Goal: Task Accomplishment & Management: Use online tool/utility

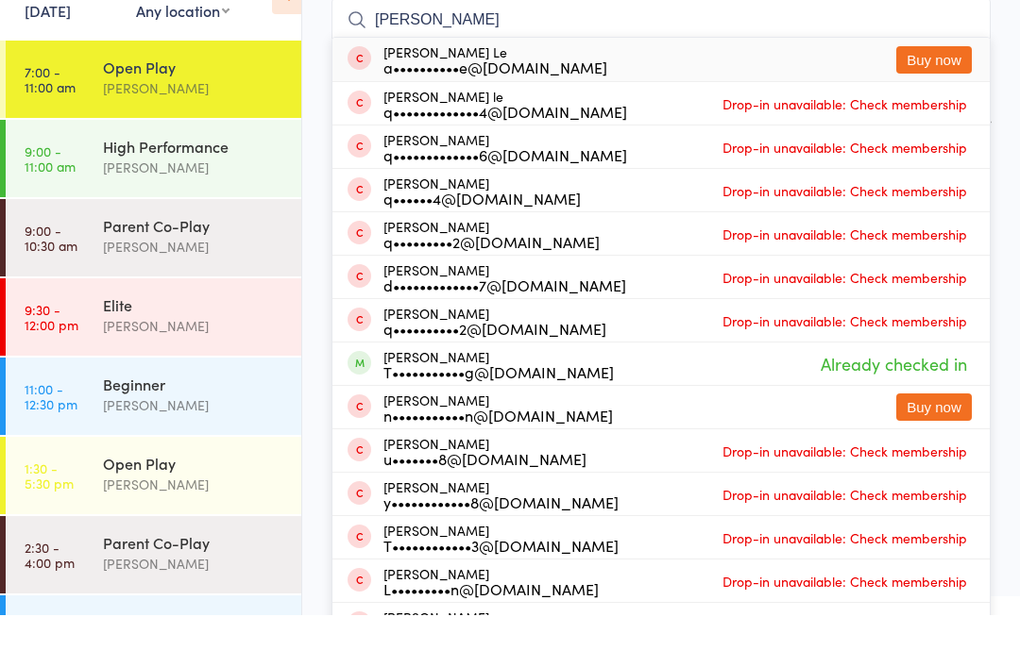
scroll to position [152, 0]
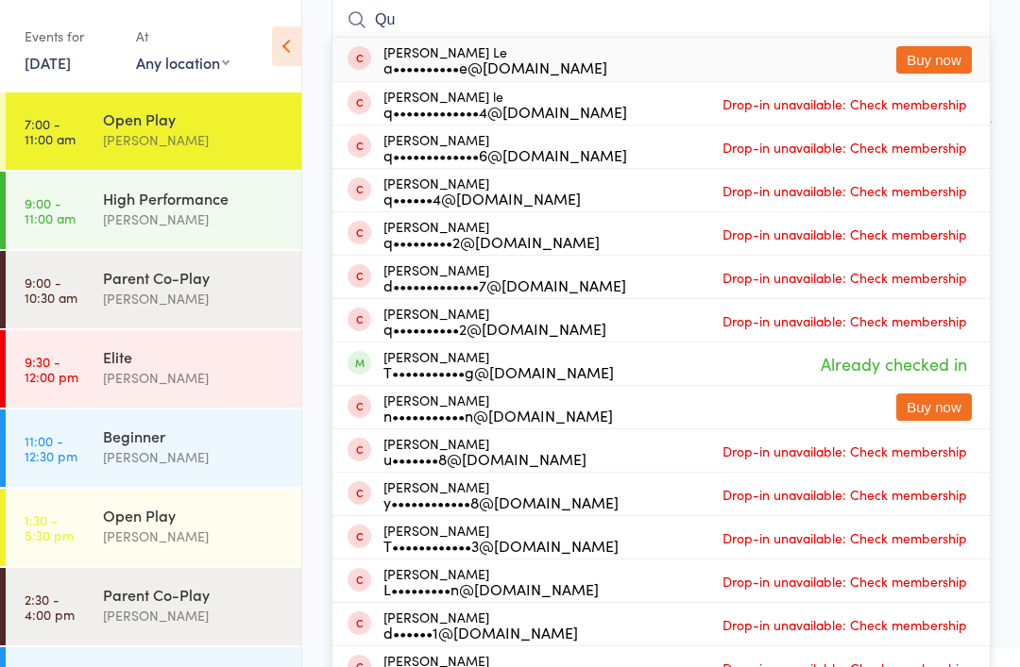
type input "Q"
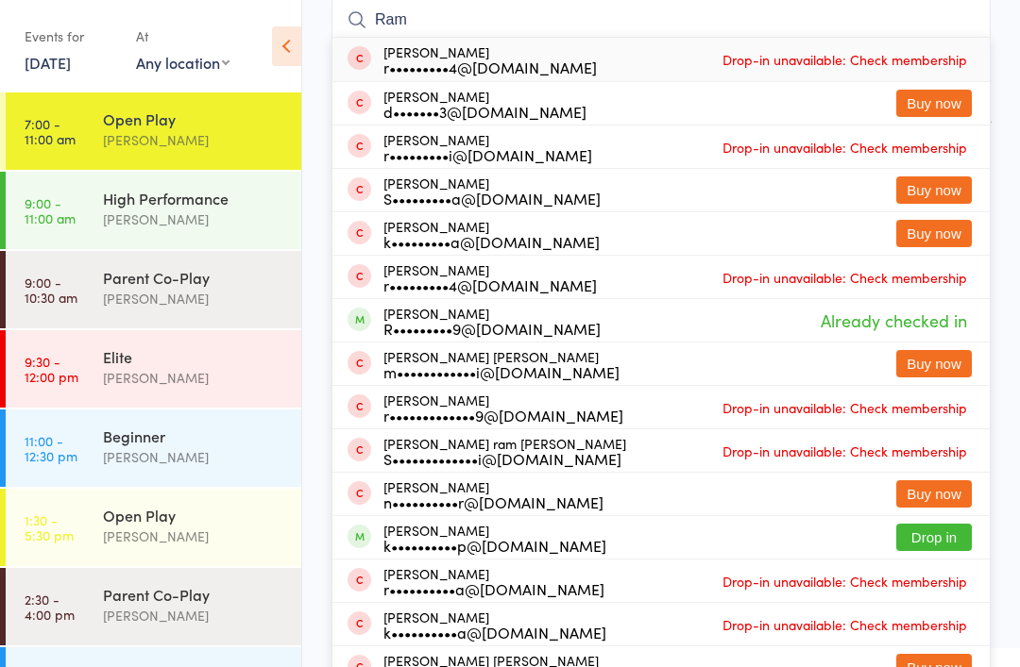
type input "Ram"
click at [938, 535] on button "Drop in" at bounding box center [934, 537] width 76 height 27
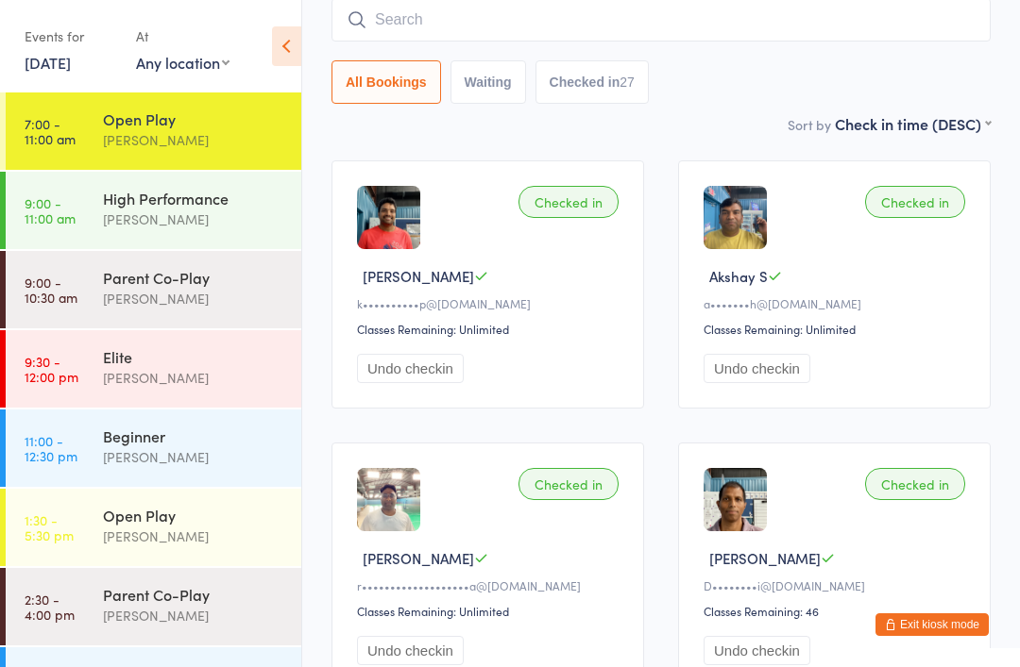
click at [216, 213] on div "[PERSON_NAME]" at bounding box center [194, 220] width 182 height 22
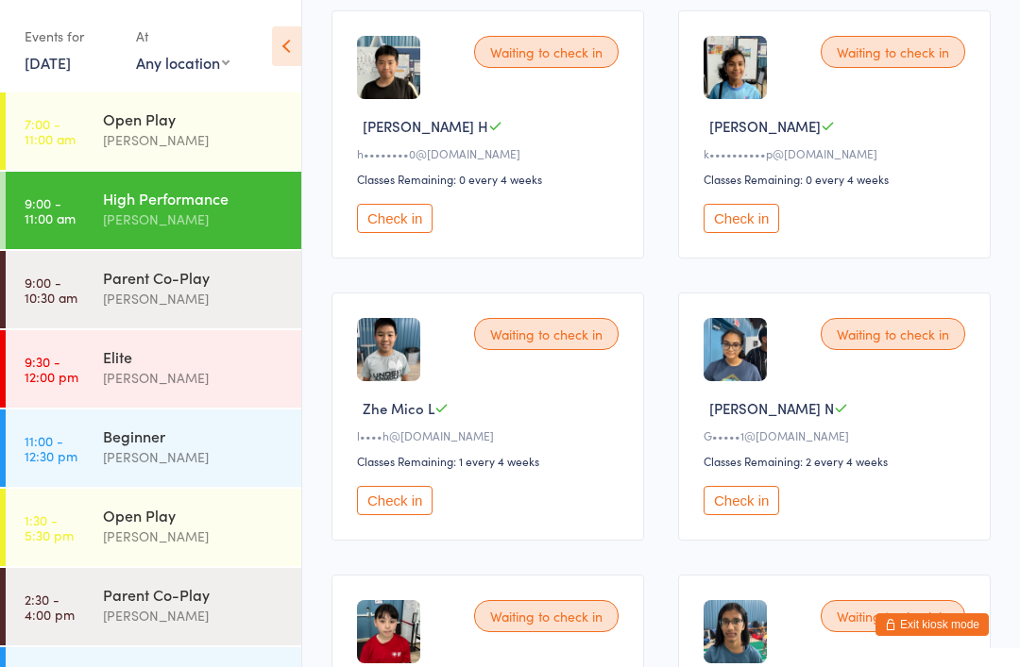
scroll to position [582, 0]
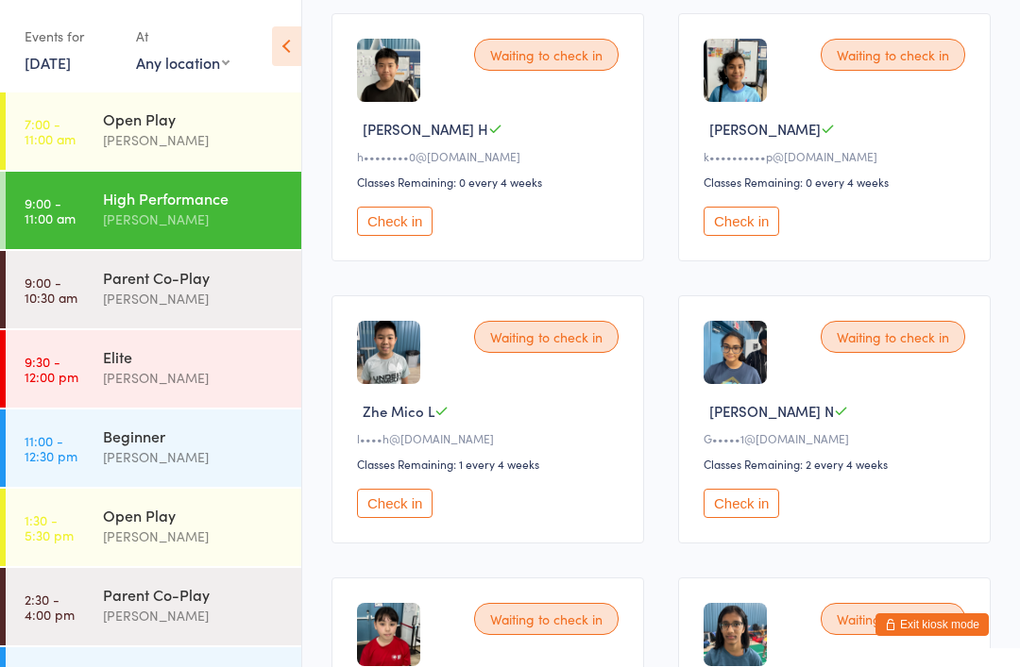
click at [751, 236] on button "Check in" at bounding box center [741, 221] width 76 height 29
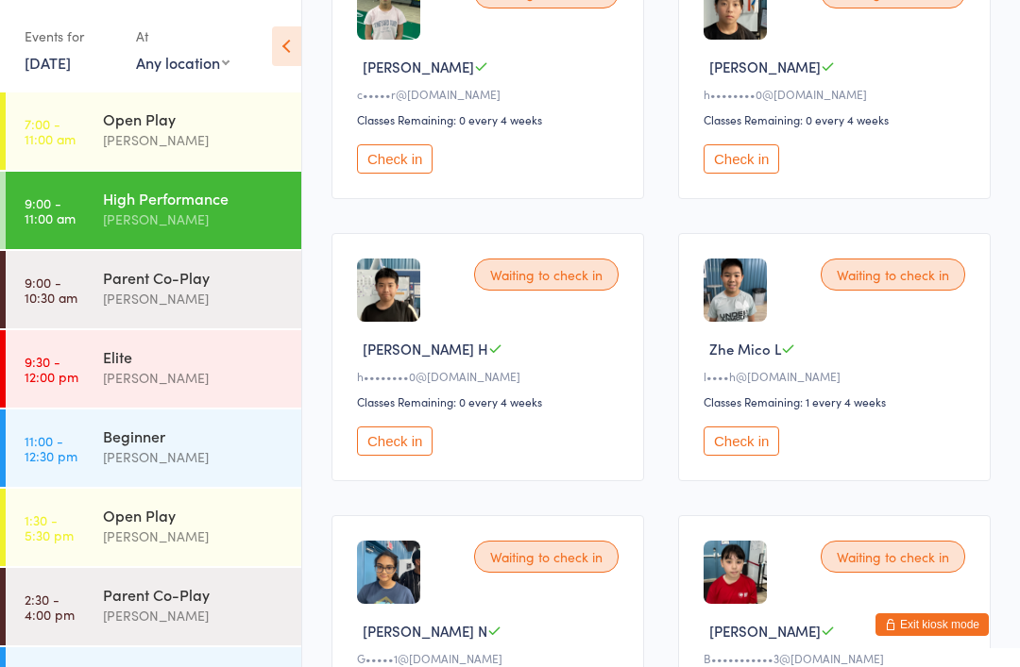
scroll to position [0, 0]
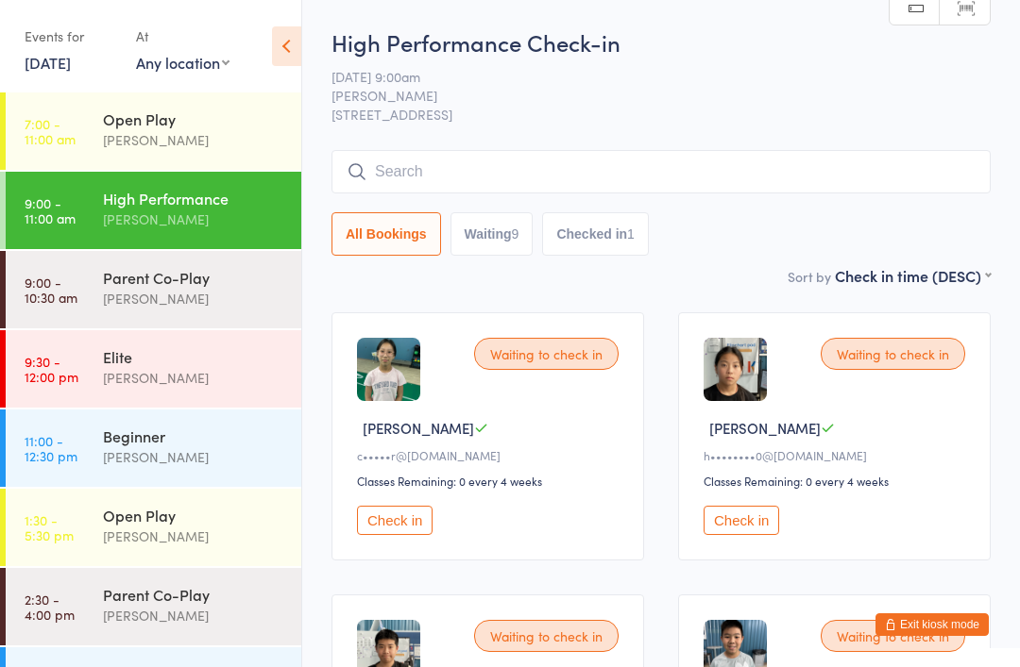
click at [187, 135] on div "[PERSON_NAME]" at bounding box center [194, 140] width 182 height 22
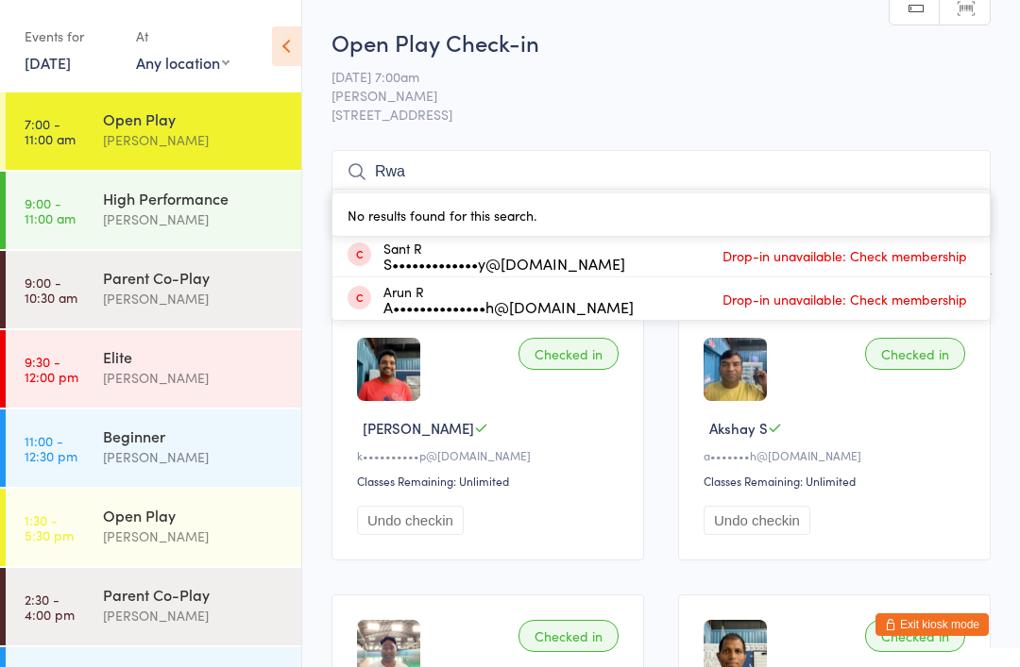
type input "Rwan"
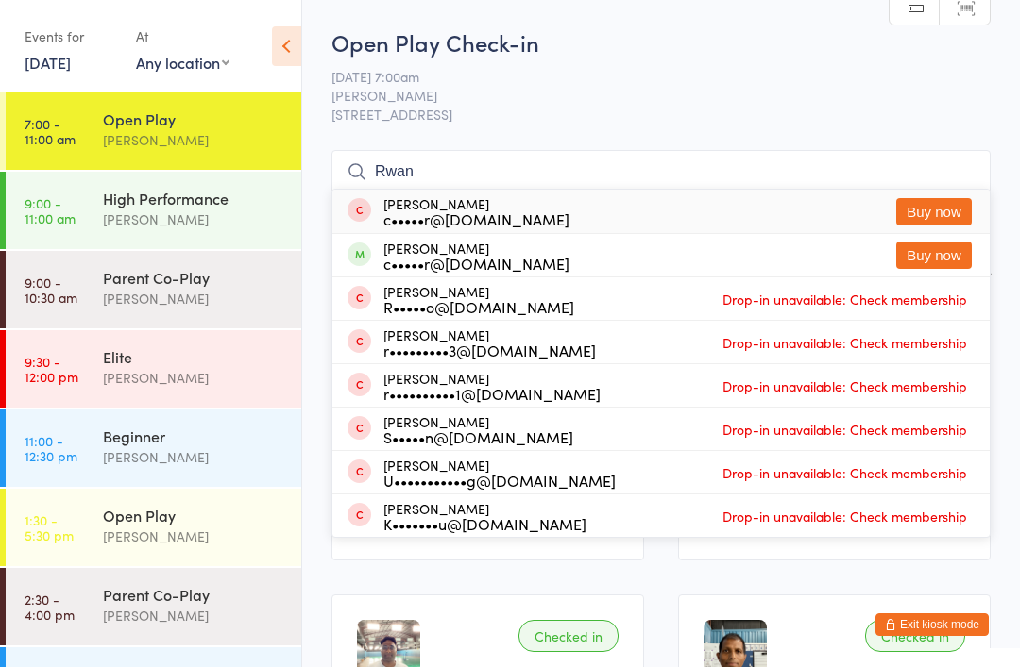
click at [200, 291] on div "[PERSON_NAME]" at bounding box center [194, 299] width 182 height 22
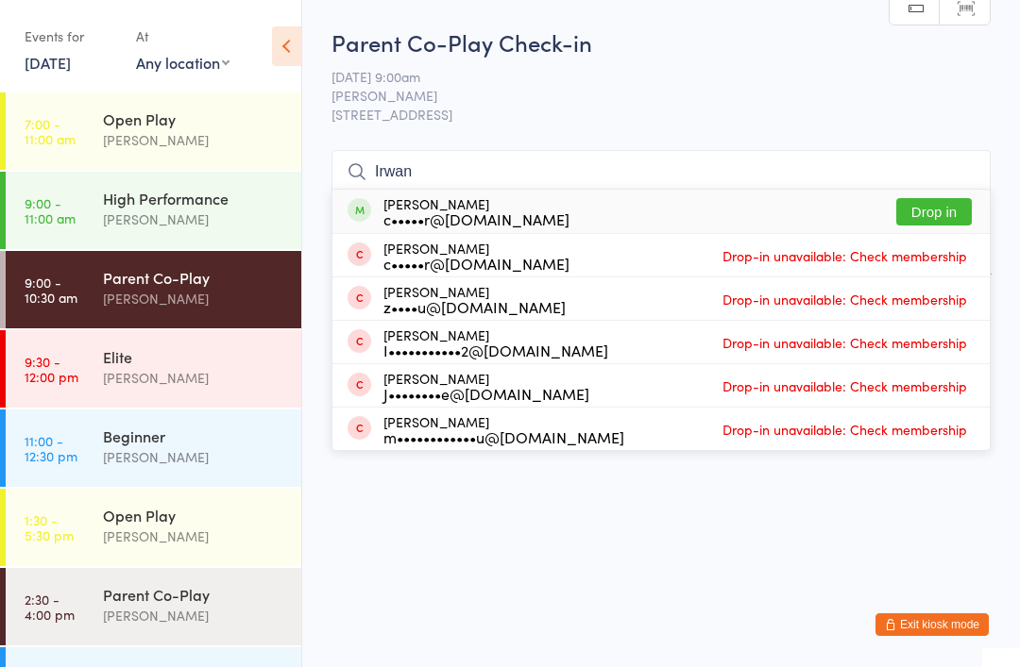
type input "Irwan"
click at [932, 206] on button "Drop in" at bounding box center [934, 211] width 76 height 27
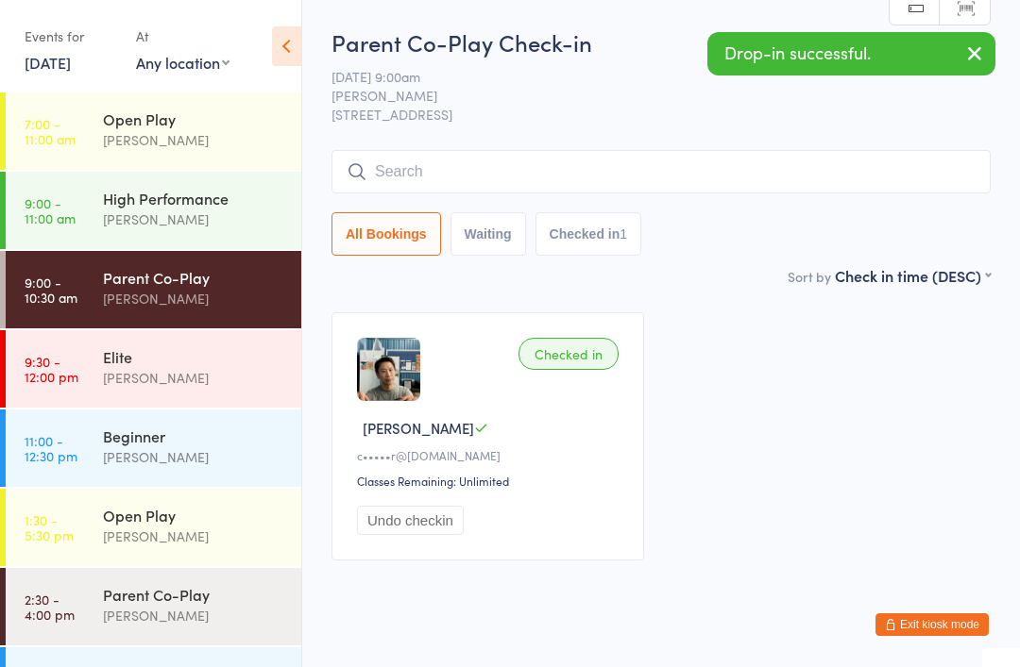
click at [186, 194] on div "High Performance" at bounding box center [194, 198] width 182 height 21
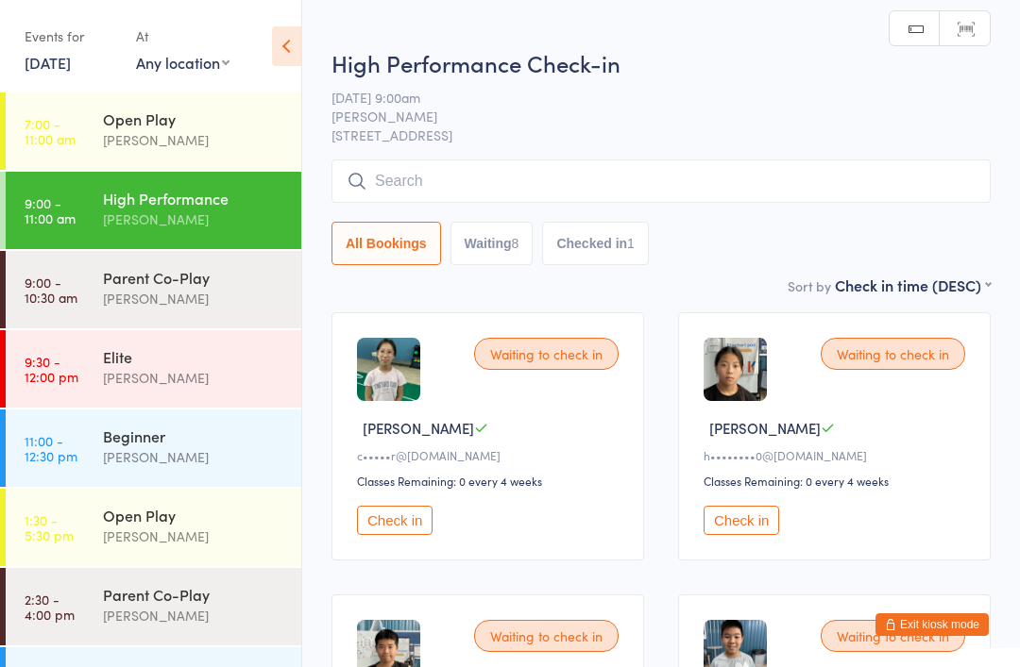
click at [400, 522] on button "Check in" at bounding box center [395, 520] width 76 height 29
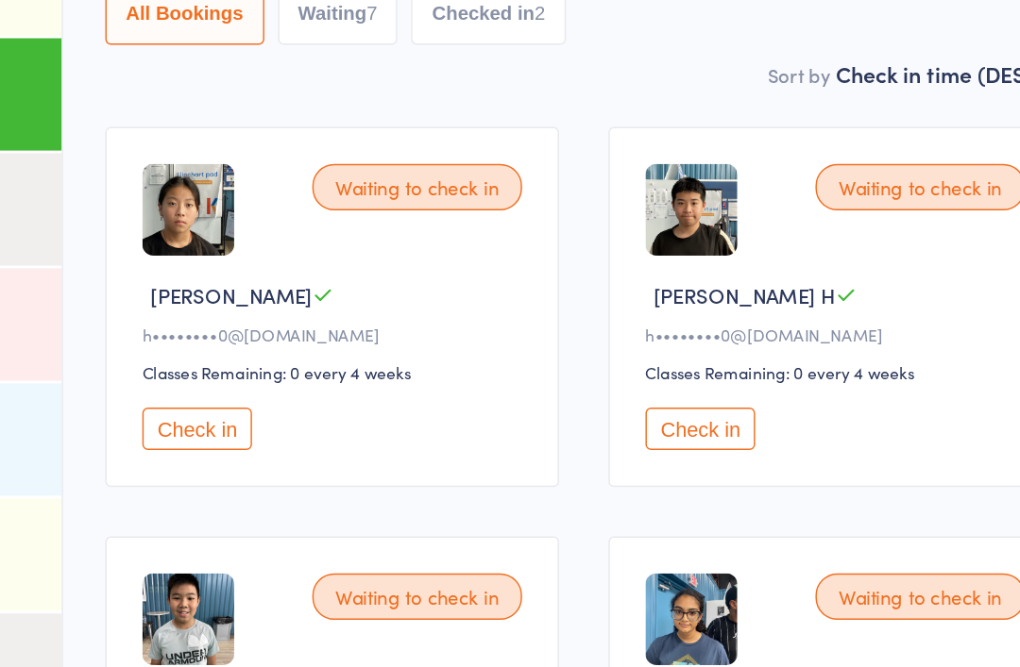
scroll to position [180, 0]
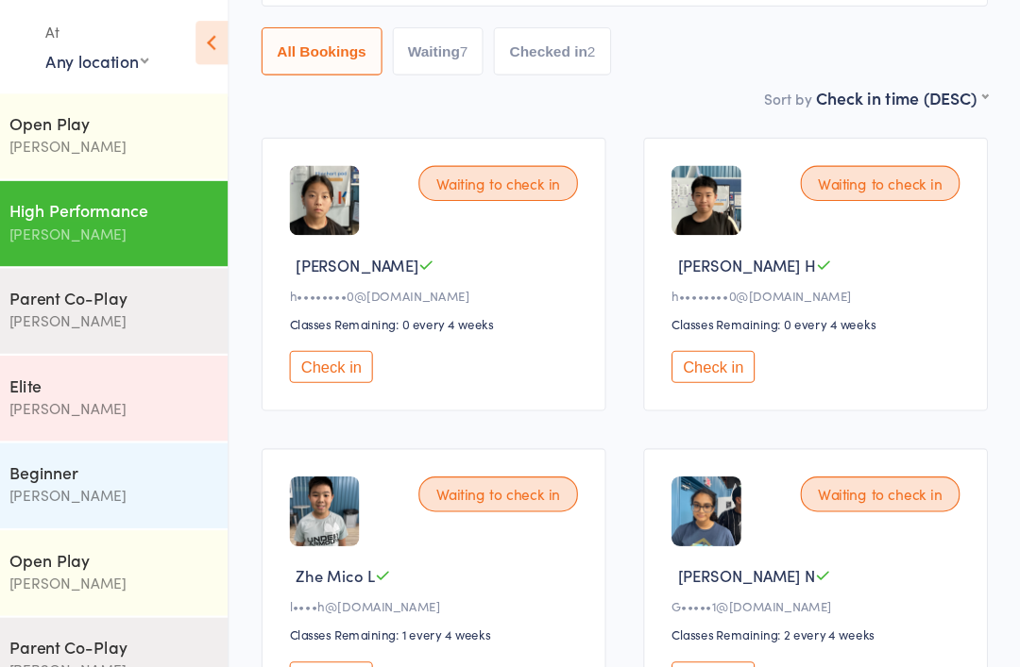
click at [703, 335] on button "Check in" at bounding box center [741, 340] width 76 height 29
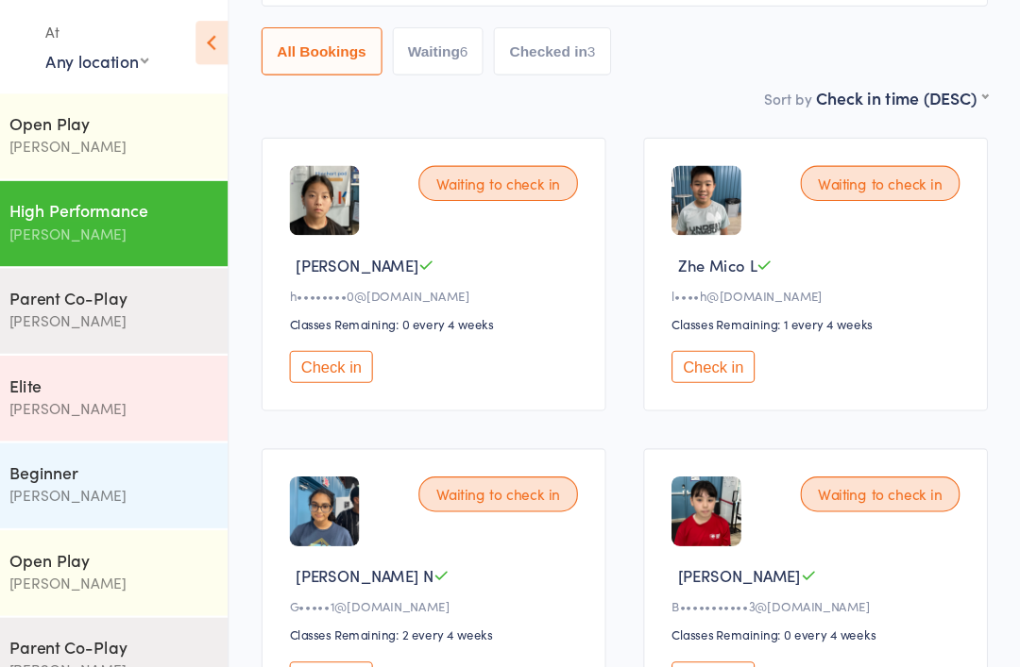
click at [357, 346] on button "Check in" at bounding box center [395, 340] width 76 height 29
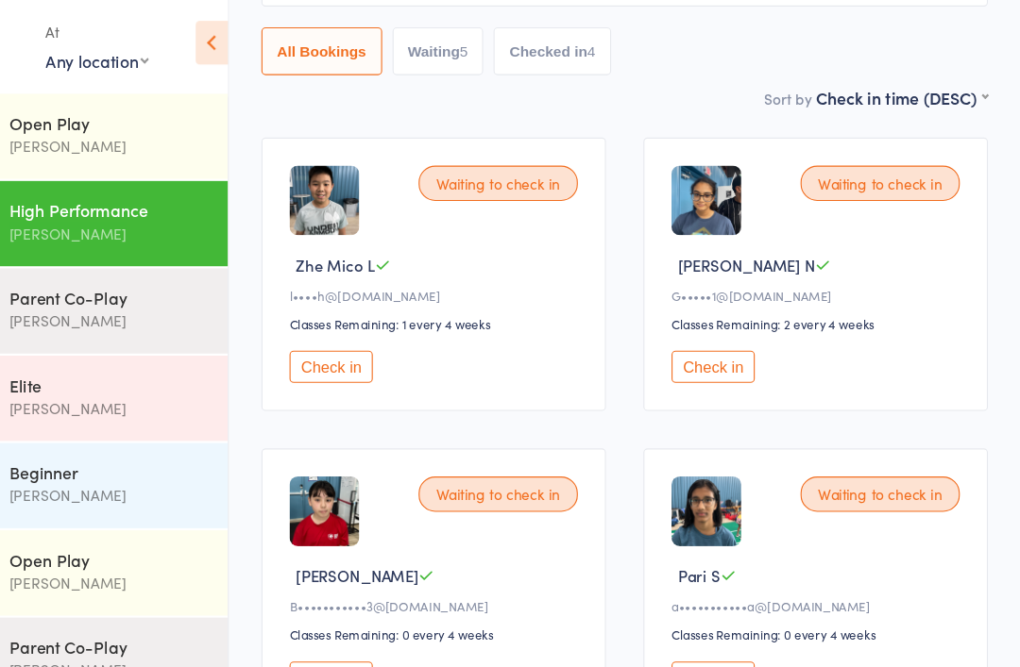
click at [357, 340] on button "Check in" at bounding box center [395, 340] width 76 height 29
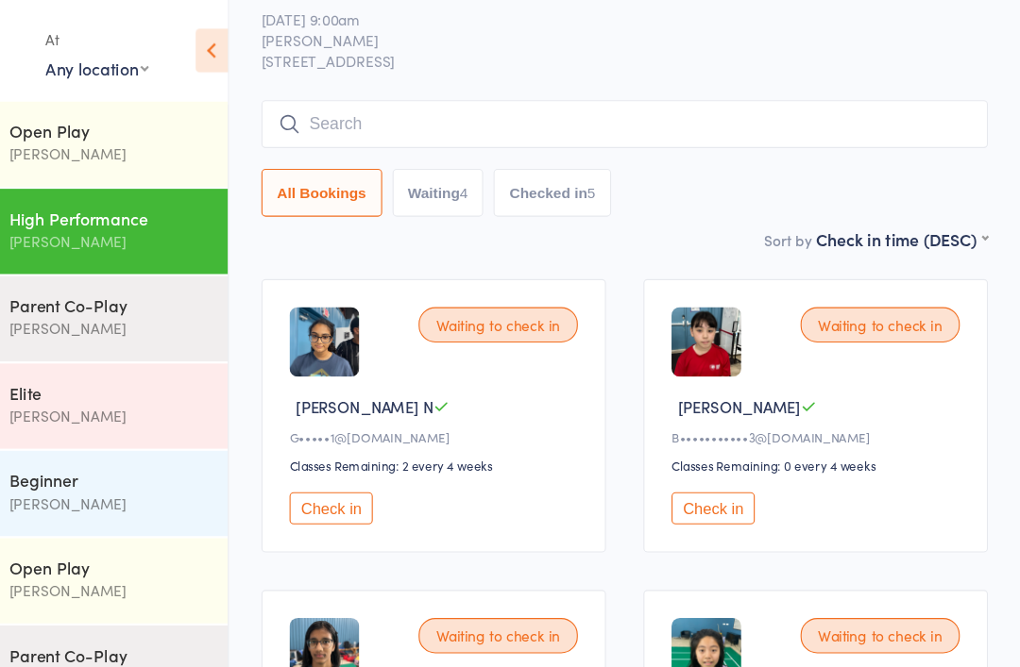
scroll to position [0, 0]
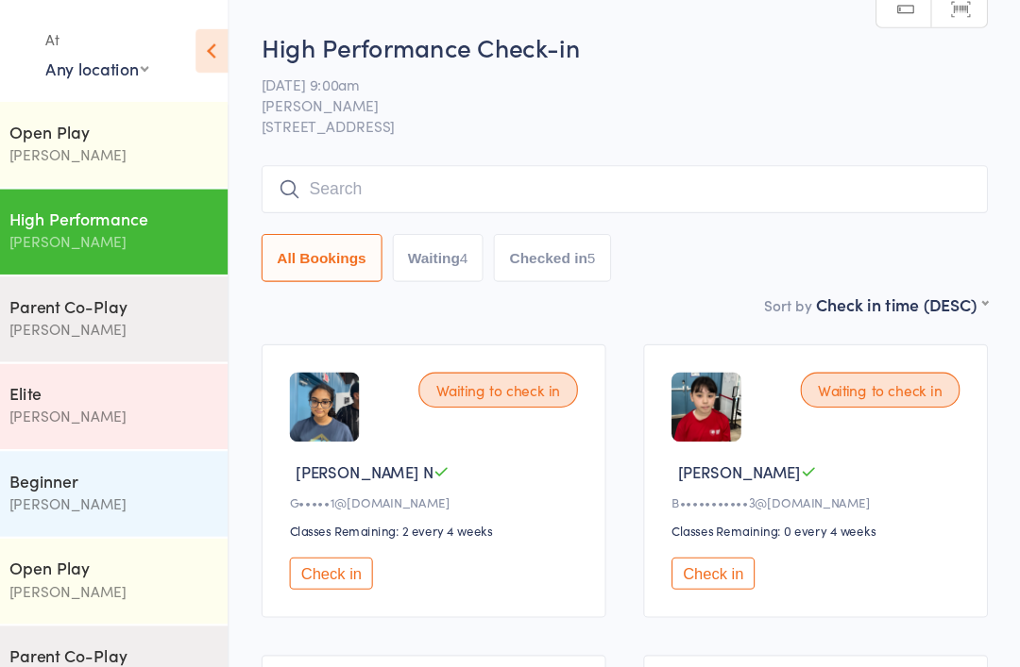
click at [128, 283] on div "Parent Co-Play" at bounding box center [194, 277] width 182 height 21
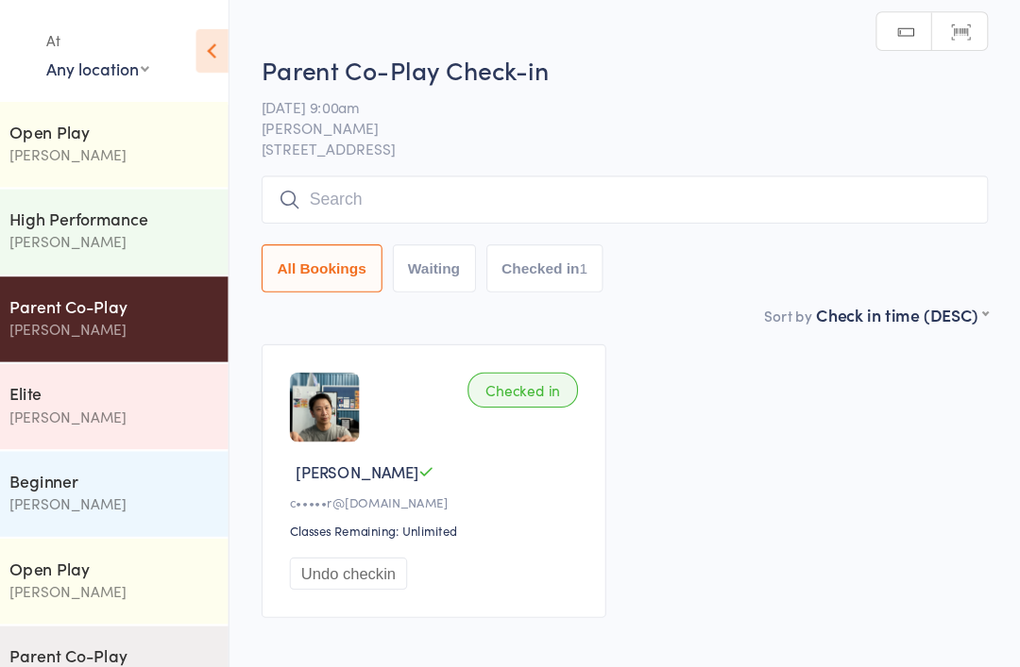
click at [331, 189] on input "search" at bounding box center [660, 181] width 659 height 43
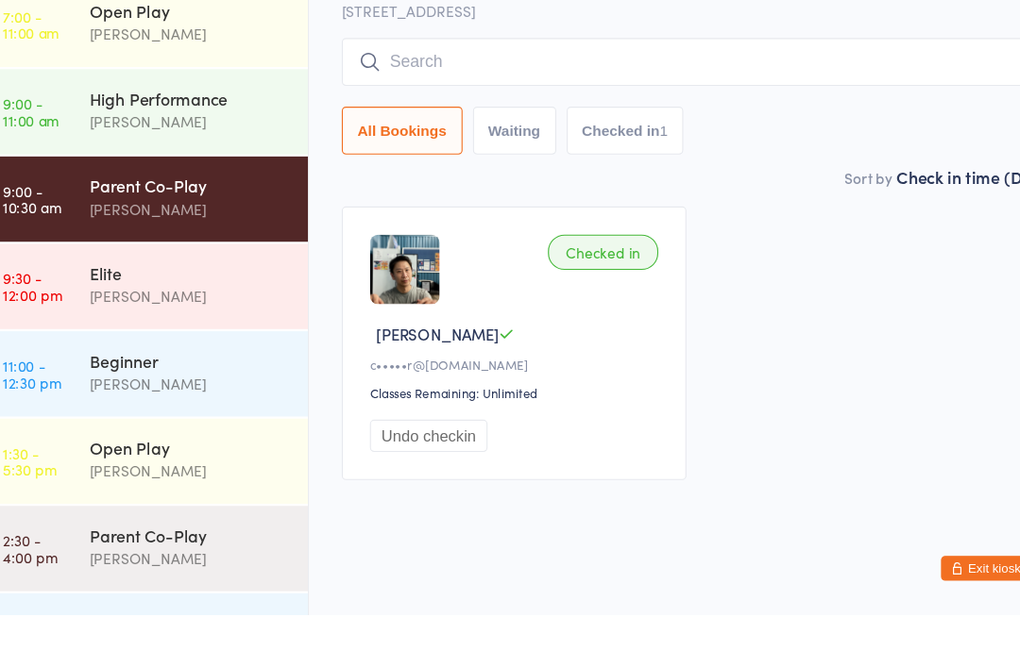
scroll to position [47, 0]
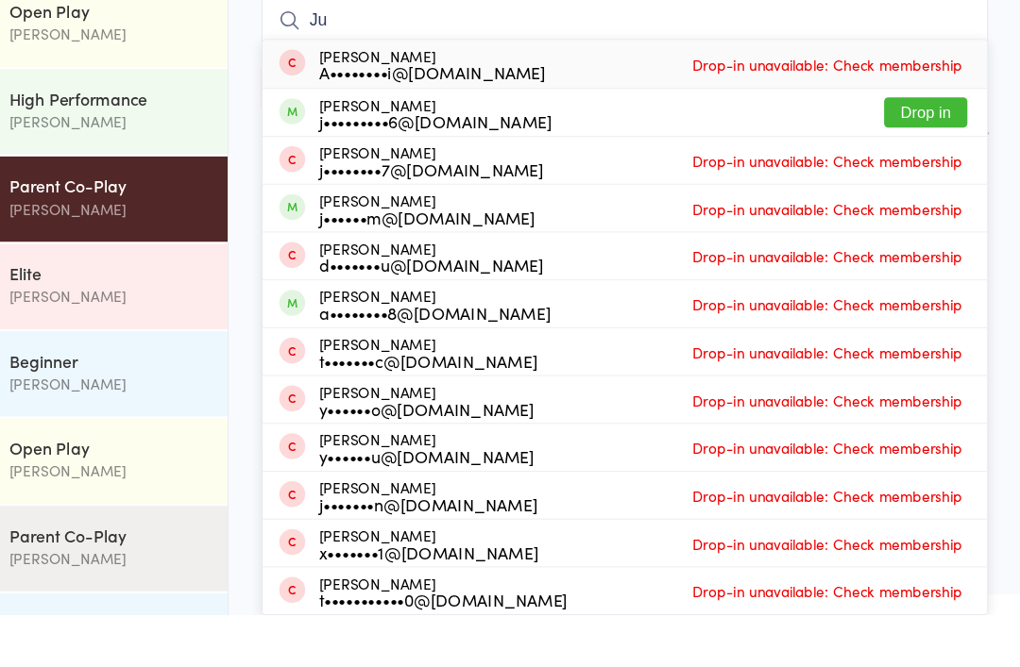
type input "Ju"
click at [896, 197] on button "Drop in" at bounding box center [934, 210] width 76 height 27
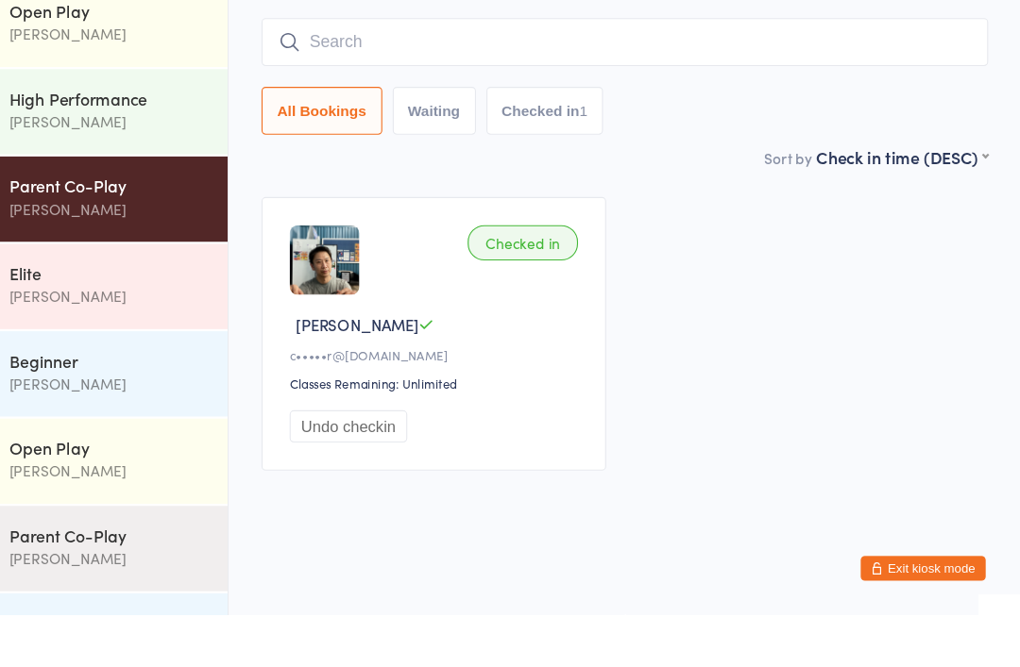
scroll to position [0, 0]
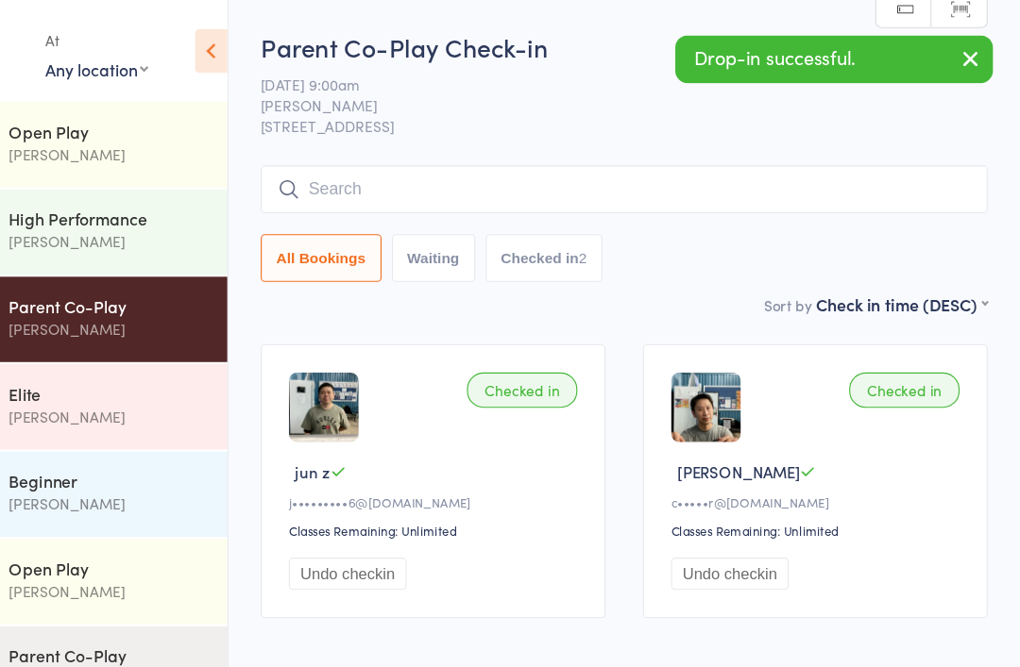
click at [139, 200] on div "High Performance" at bounding box center [194, 198] width 182 height 21
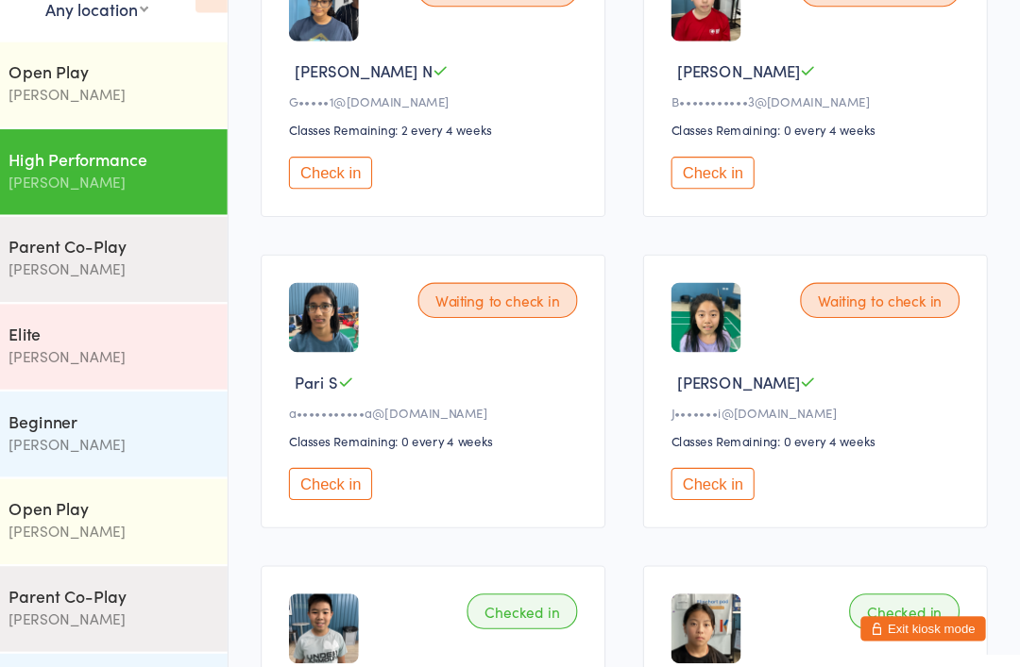
scroll to position [311, 0]
click at [703, 478] on button "Check in" at bounding box center [741, 492] width 76 height 29
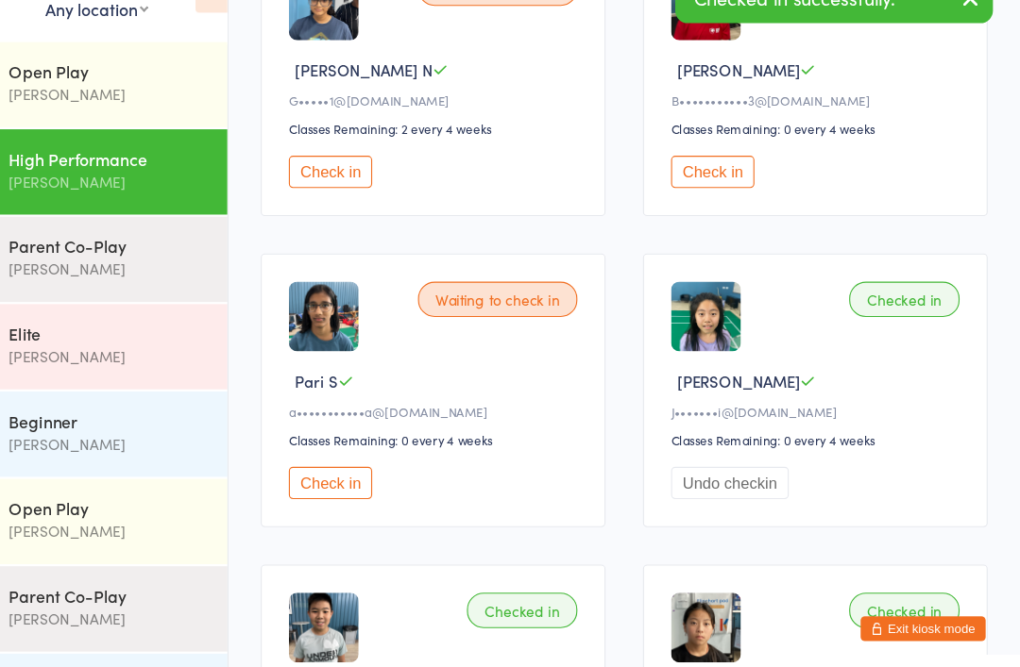
scroll to position [358, 0]
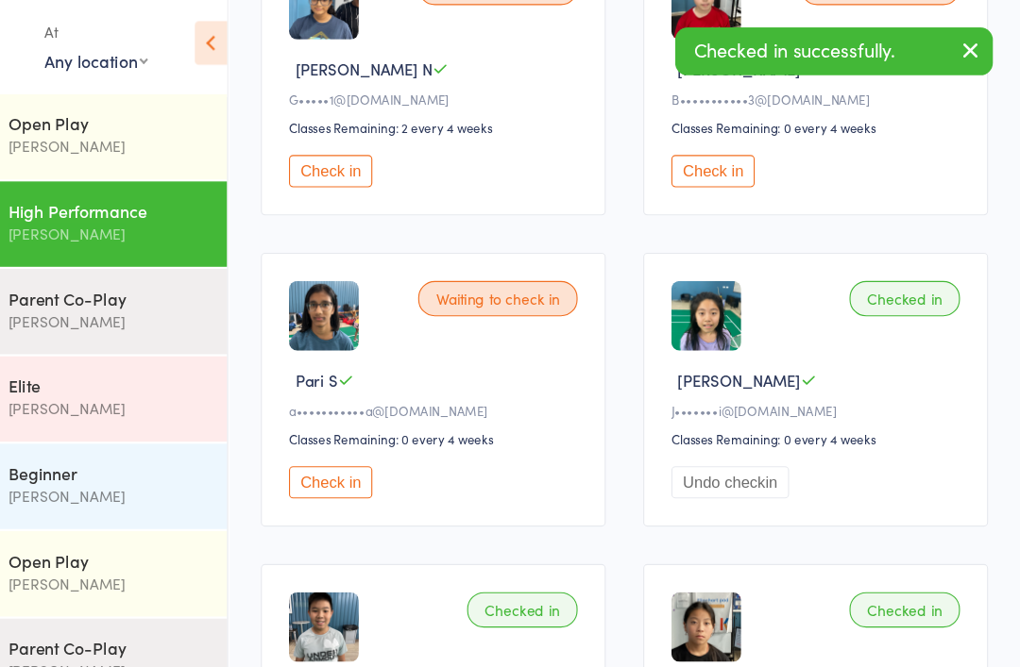
click at [357, 456] on button "Check in" at bounding box center [395, 445] width 76 height 29
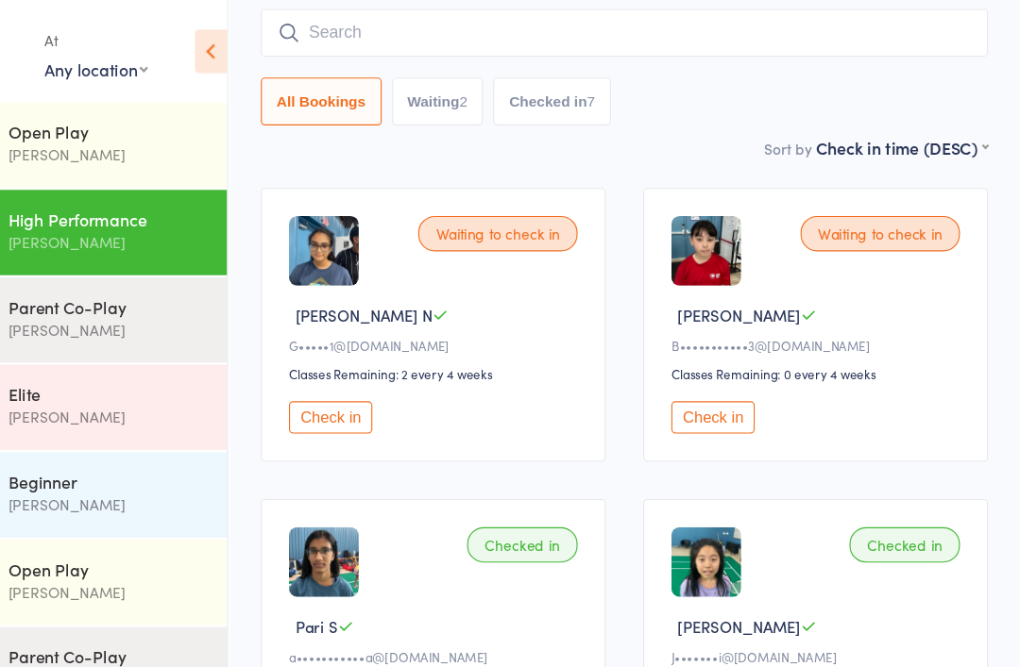
scroll to position [142, 0]
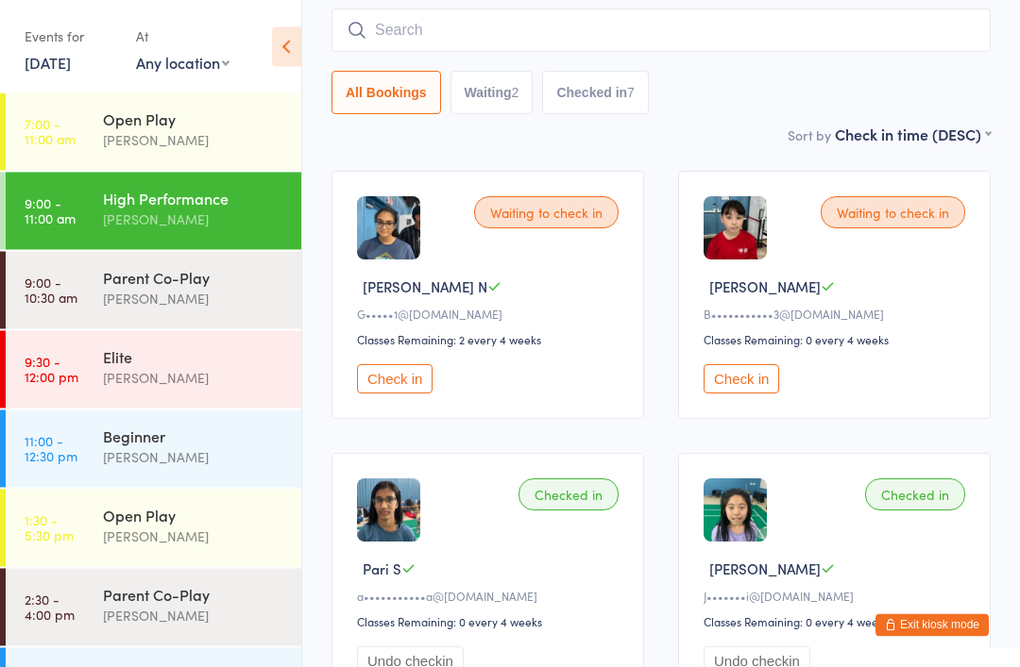
click at [421, 390] on button "Check in" at bounding box center [395, 378] width 76 height 29
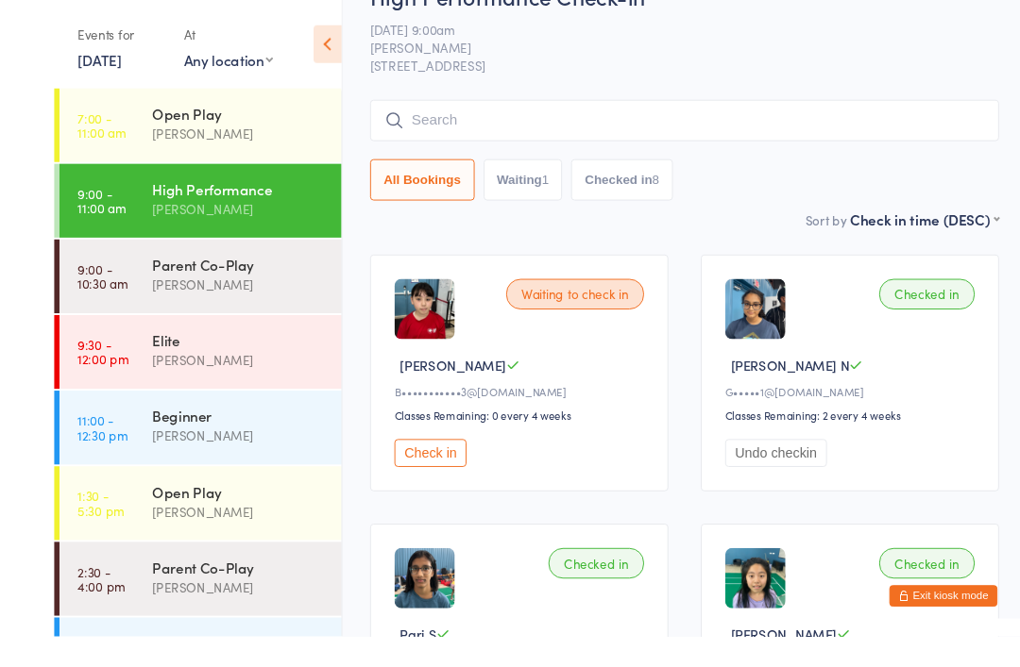
scroll to position [61, 0]
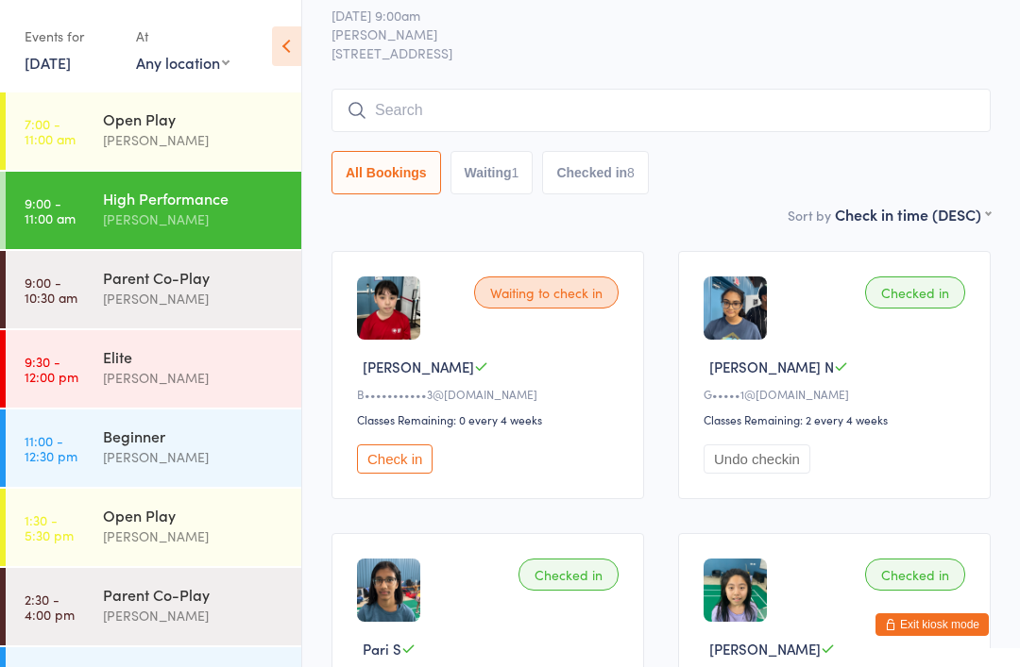
click at [211, 383] on div "[PERSON_NAME]" at bounding box center [194, 378] width 182 height 22
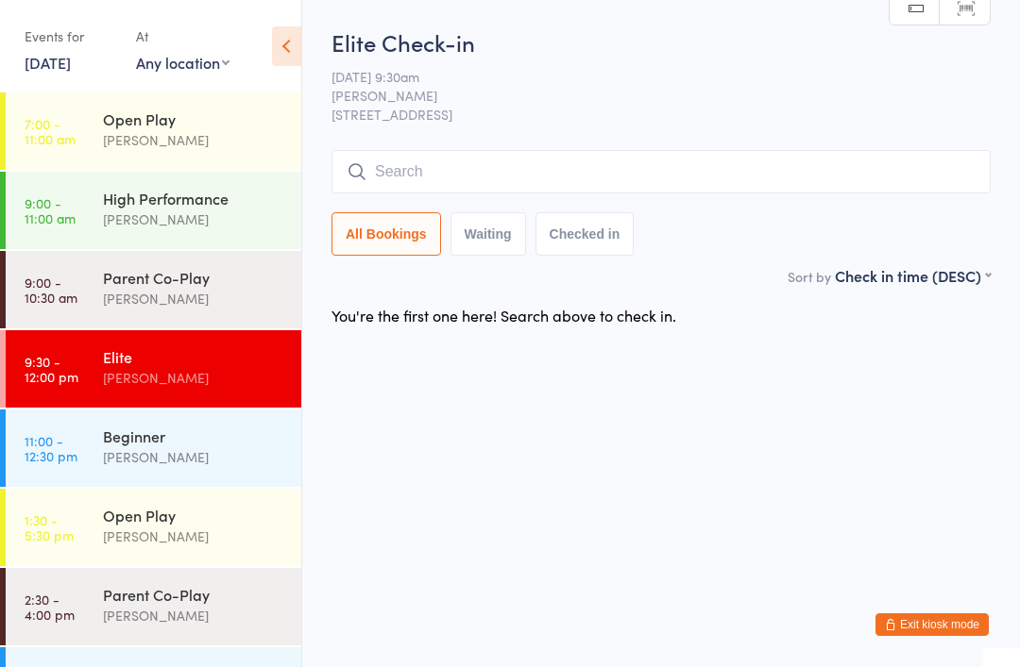
click at [241, 211] on div "[PERSON_NAME]" at bounding box center [194, 220] width 182 height 22
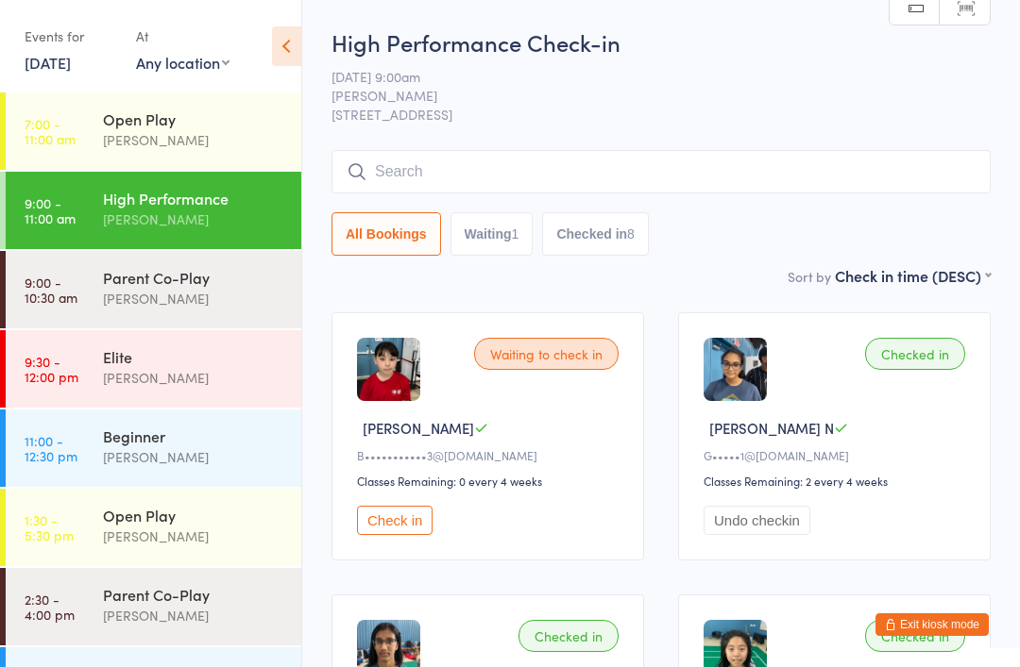
click at [201, 278] on div "Parent Co-Play" at bounding box center [194, 277] width 182 height 21
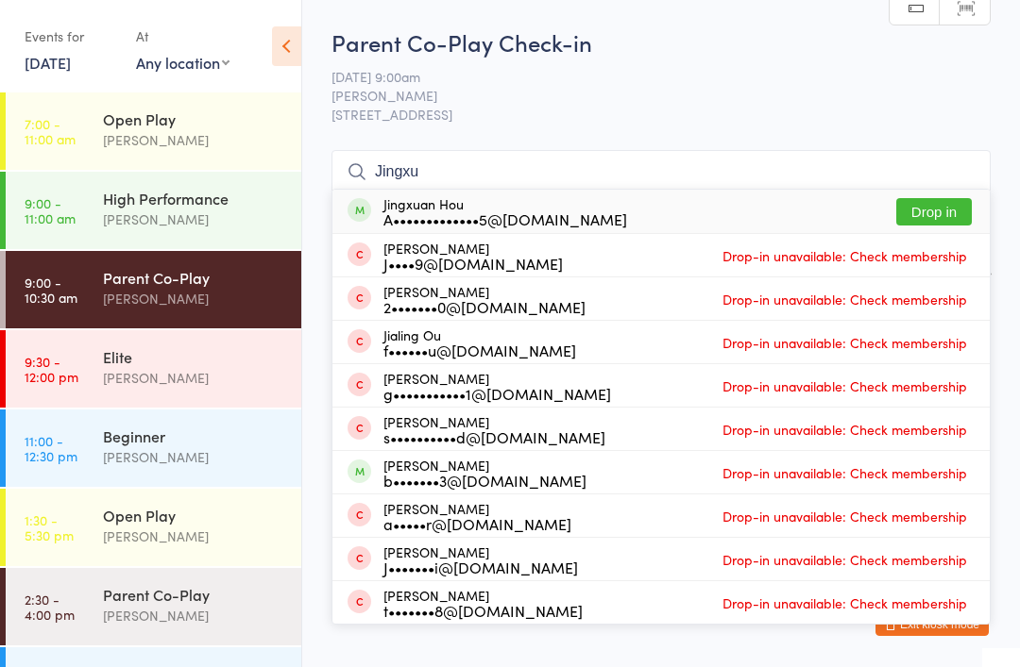
type input "Jingxu"
click at [933, 212] on button "Drop in" at bounding box center [934, 211] width 76 height 27
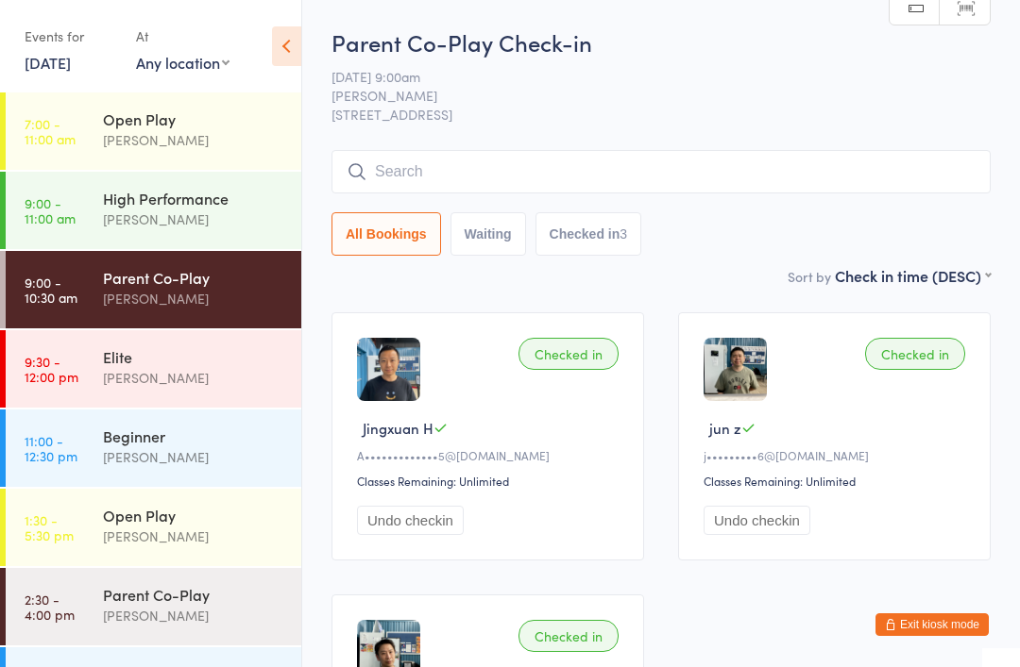
click at [213, 366] on div "Elite" at bounding box center [194, 356] width 182 height 21
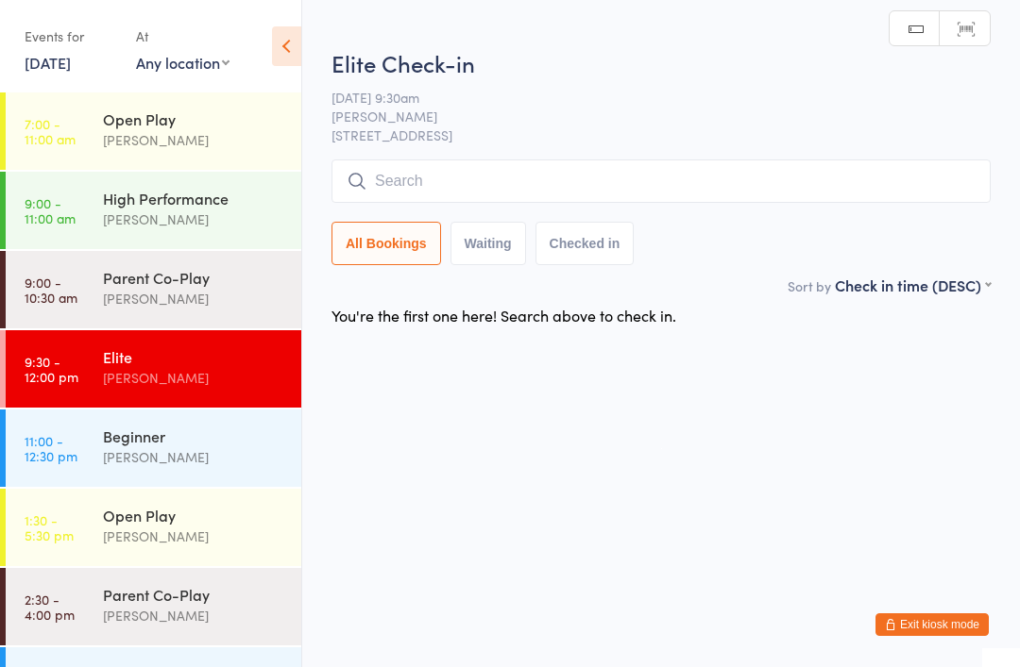
click at [243, 216] on div "[PERSON_NAME]" at bounding box center [194, 220] width 182 height 22
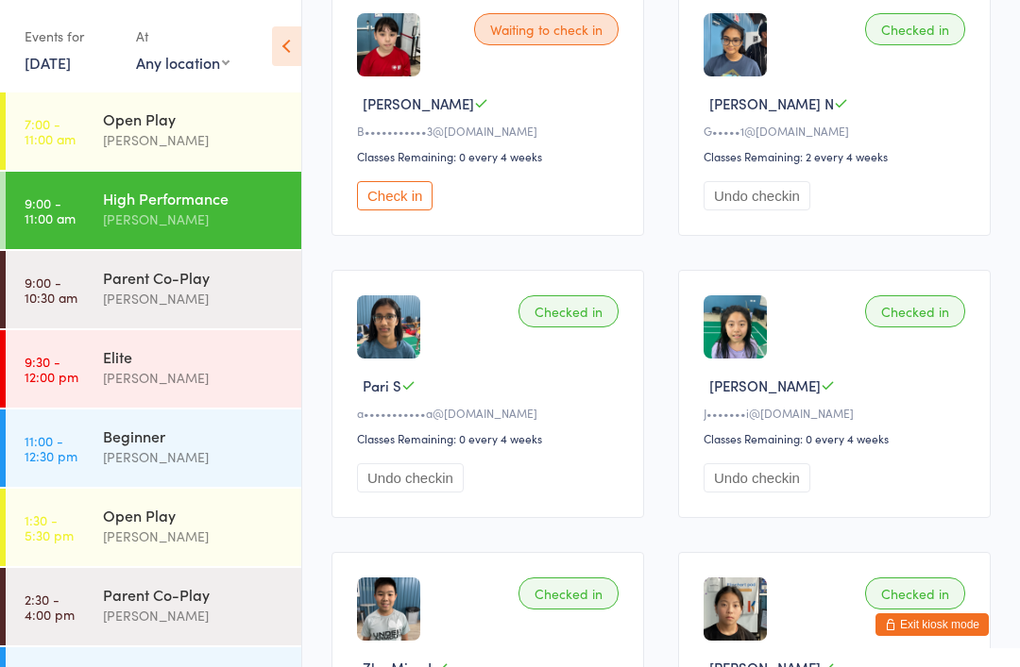
scroll to position [324, 0]
click at [222, 292] on div "[PERSON_NAME]" at bounding box center [194, 299] width 182 height 22
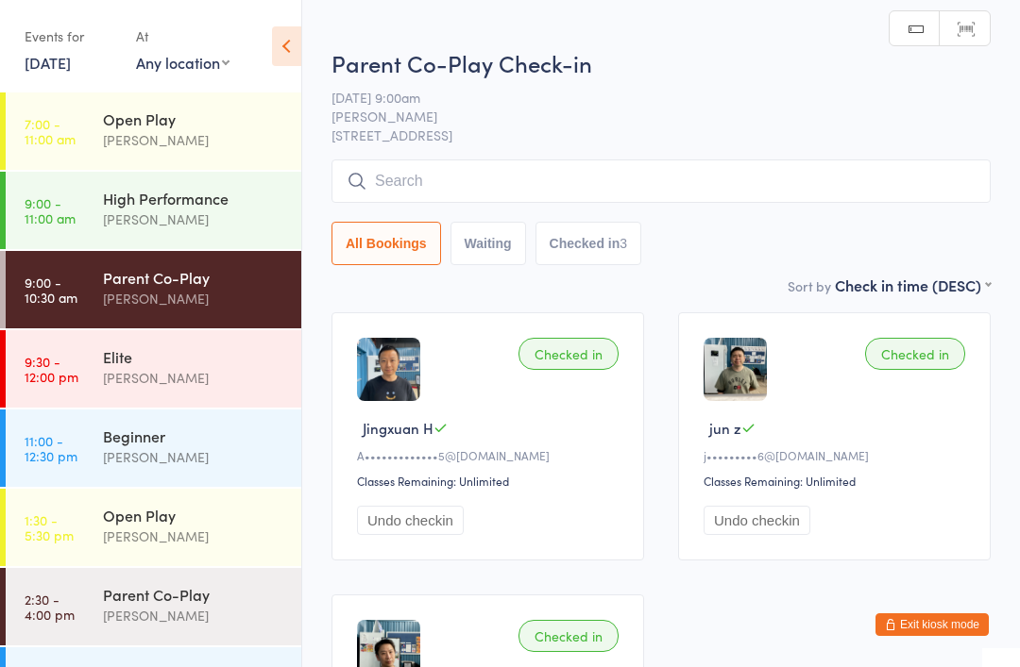
click at [243, 374] on div "[PERSON_NAME]" at bounding box center [194, 378] width 182 height 22
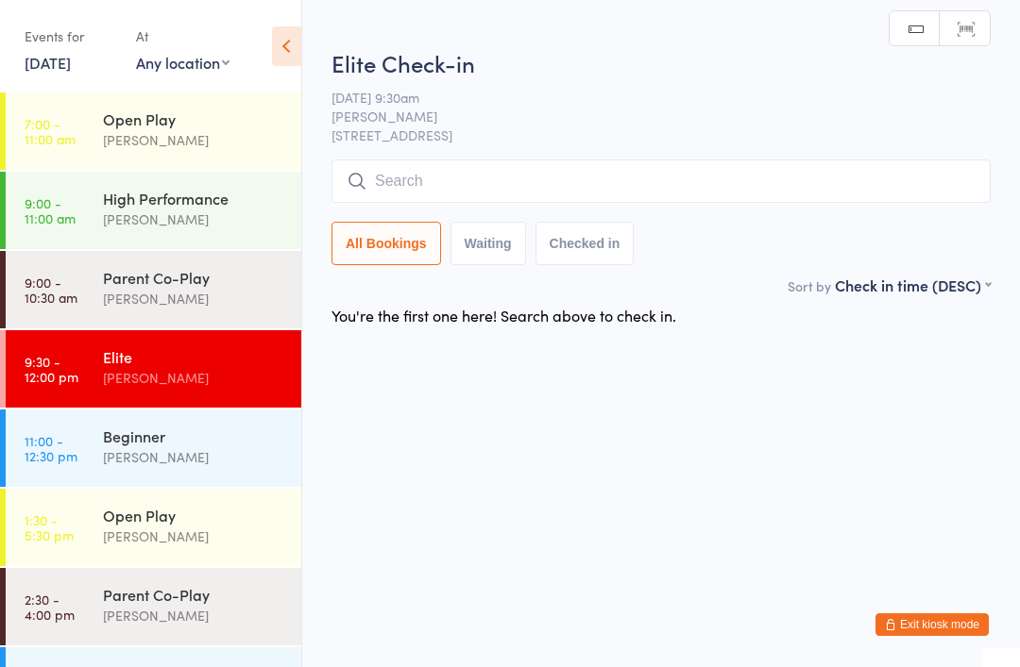
click at [253, 461] on div "[PERSON_NAME]" at bounding box center [194, 458] width 182 height 22
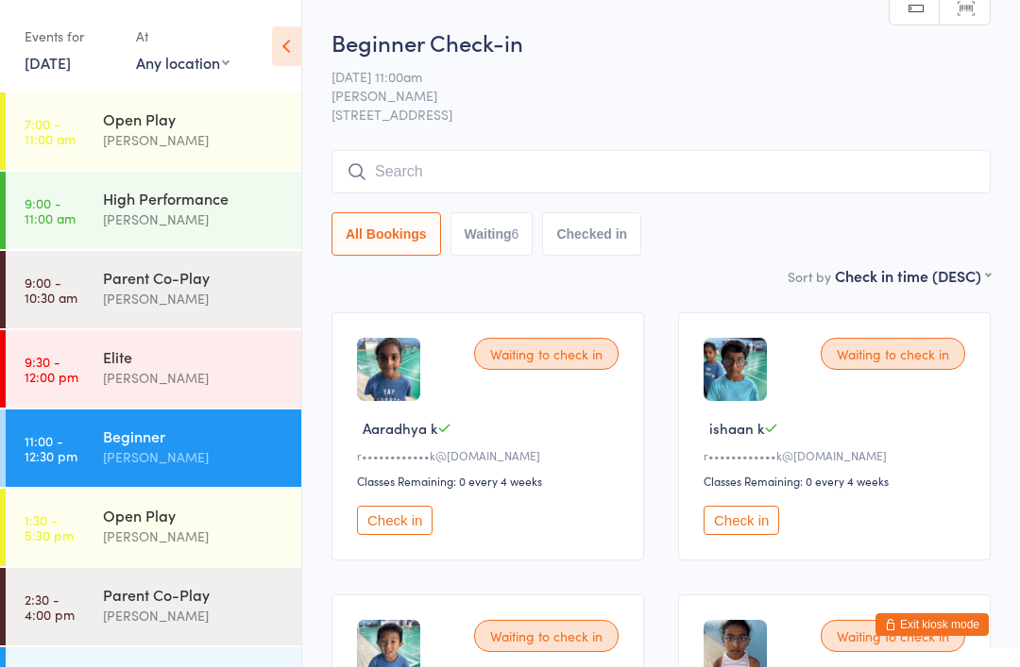
click at [224, 362] on div "Elite" at bounding box center [194, 356] width 182 height 21
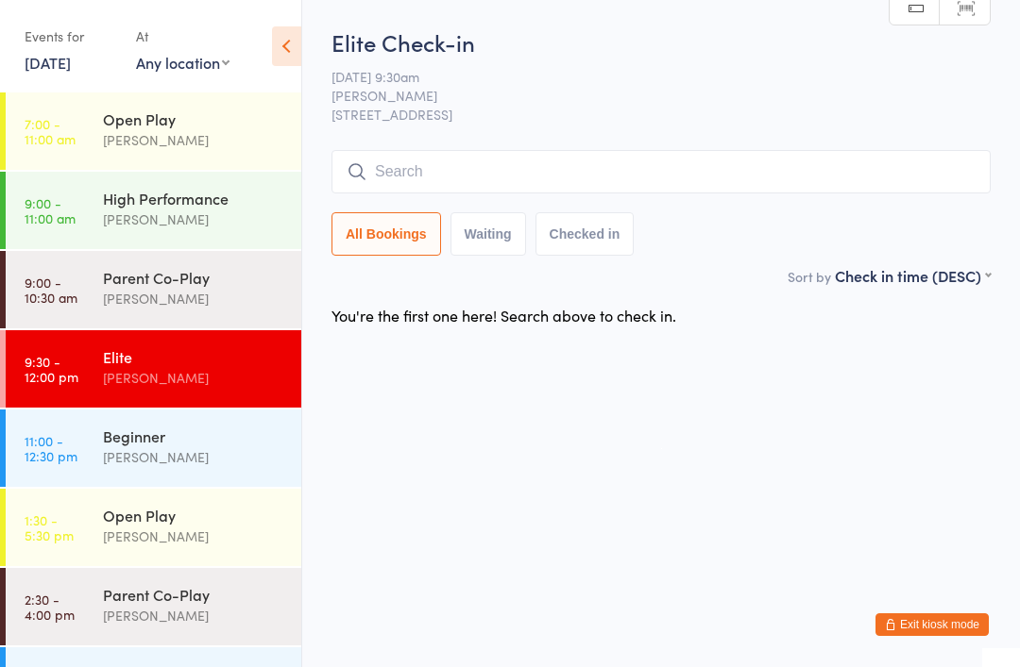
click at [206, 288] on div "Parent Co-Play" at bounding box center [194, 277] width 182 height 21
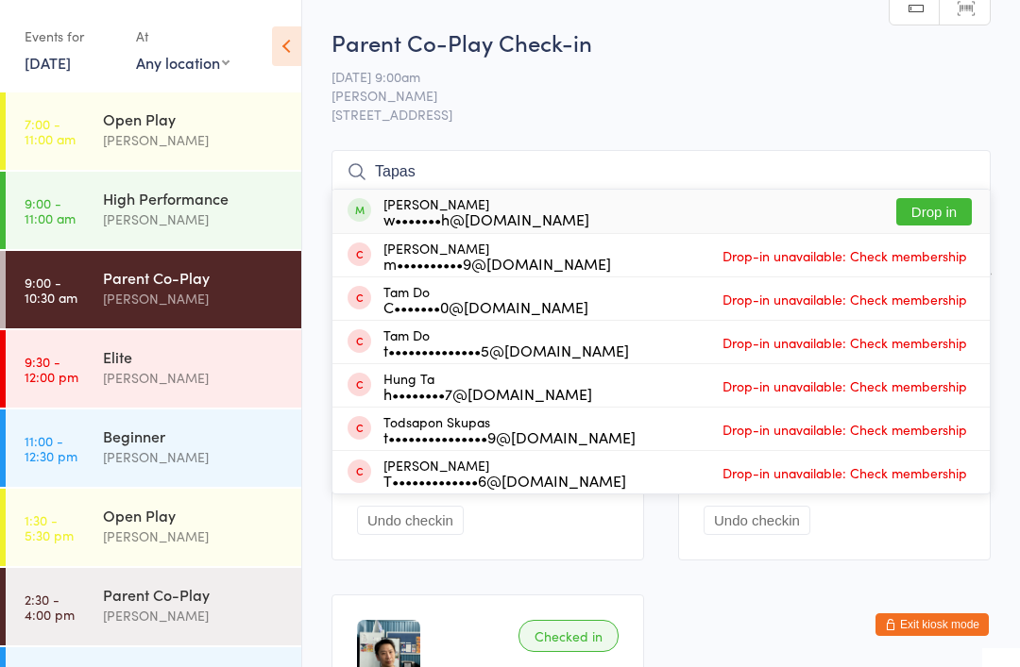
type input "Tapas"
click at [936, 208] on button "Drop in" at bounding box center [934, 211] width 76 height 27
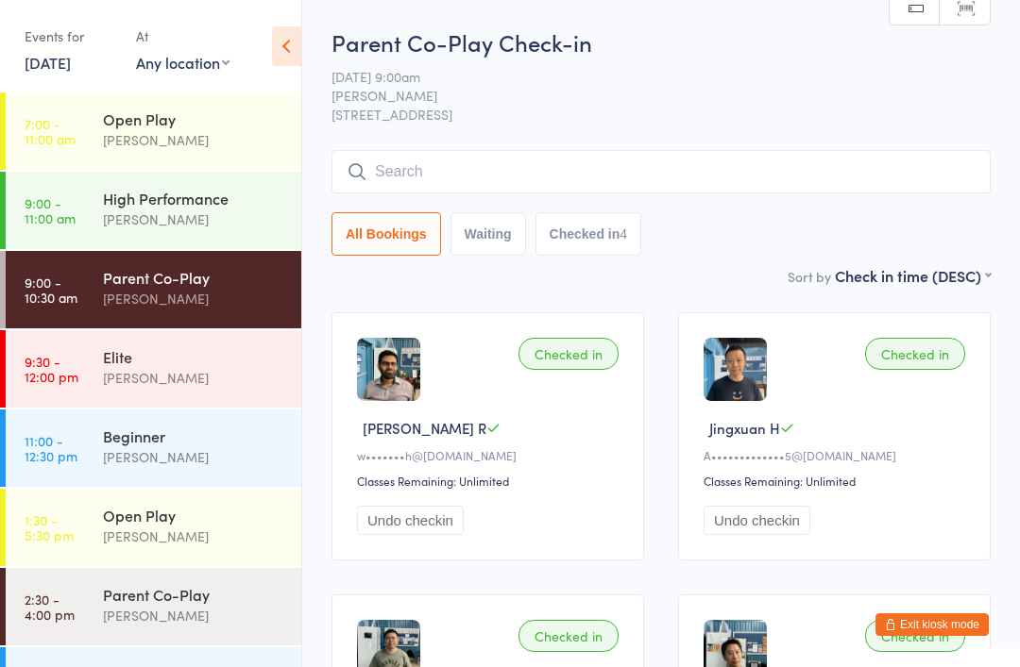
click at [752, 95] on span "[PERSON_NAME]" at bounding box center [646, 95] width 630 height 19
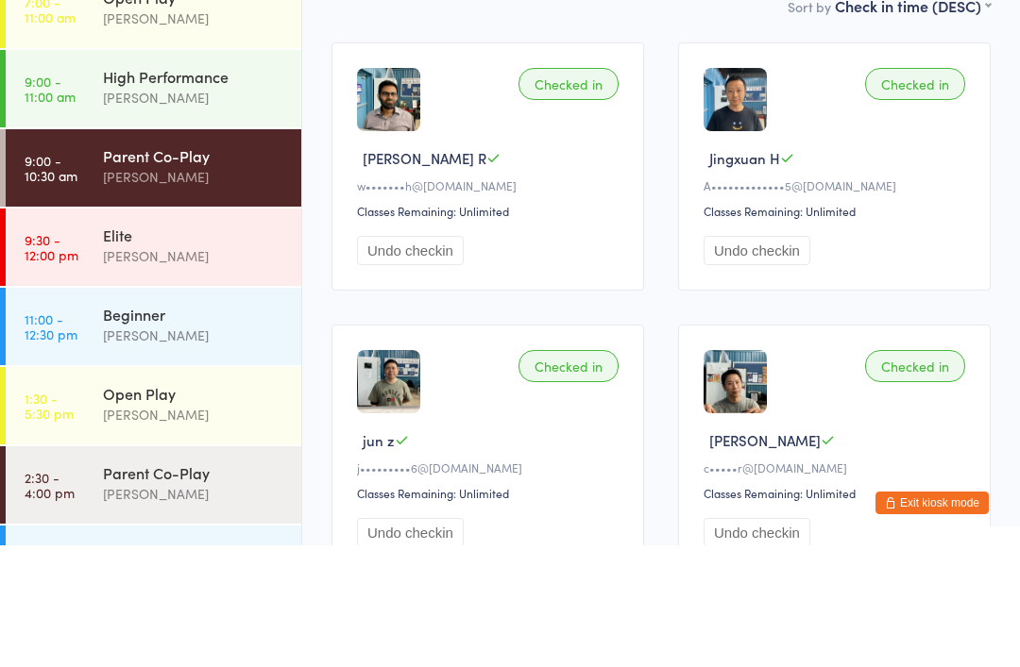
scroll to position [270, 0]
